Goal: Navigation & Orientation: Find specific page/section

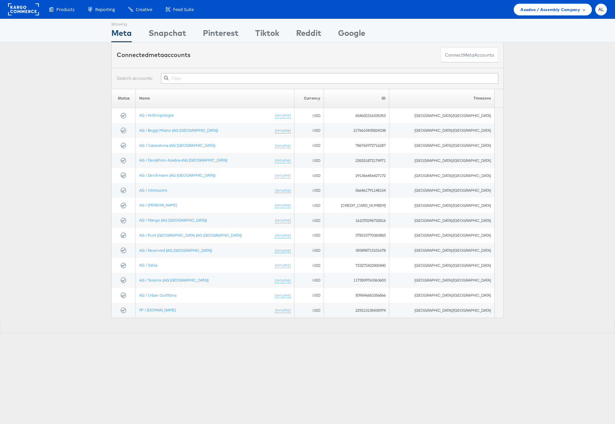
click at [567, 10] on span "Azadea / Assembly Company" at bounding box center [550, 9] width 60 height 7
click at [544, 52] on link "Virgin Megastore / Assembly" at bounding box center [552, 50] width 67 height 7
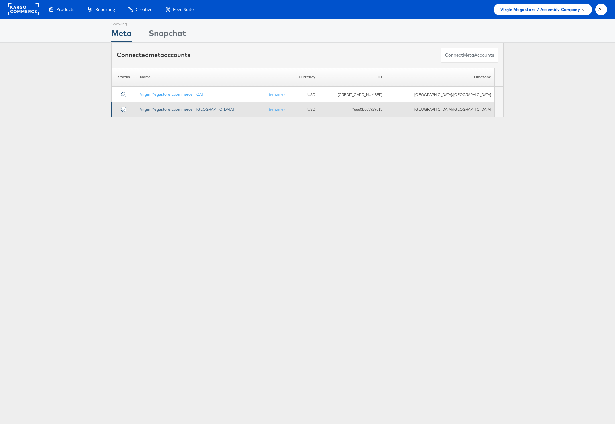
click at [195, 110] on link "Virgin Megastore Ecommerce - [GEOGRAPHIC_DATA]" at bounding box center [187, 109] width 94 height 5
